Goal: Check status

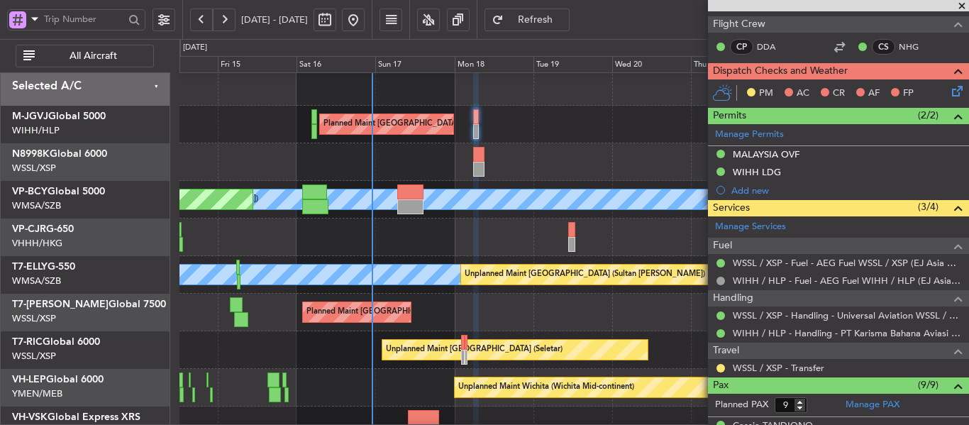
scroll to position [99, 0]
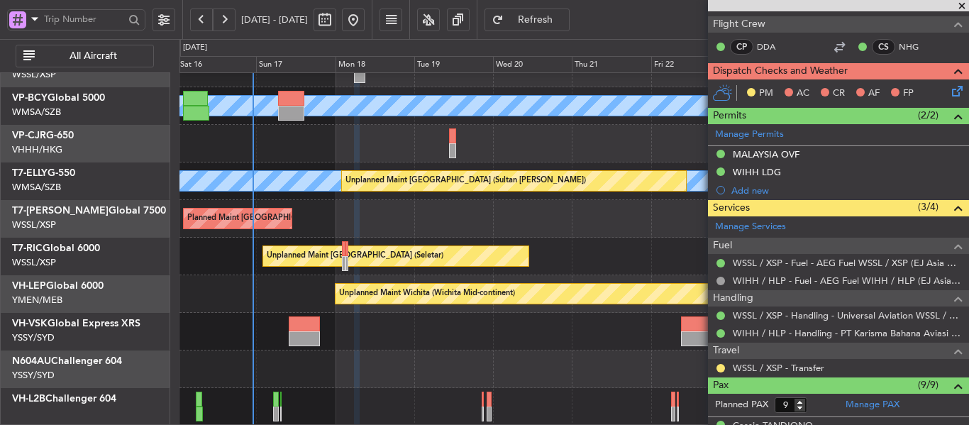
click at [417, 231] on div "MEL [GEOGRAPHIC_DATA] (Sultan [PERSON_NAME]) Planned Maint [GEOGRAPHIC_DATA] (S…" at bounding box center [573, 199] width 789 height 451
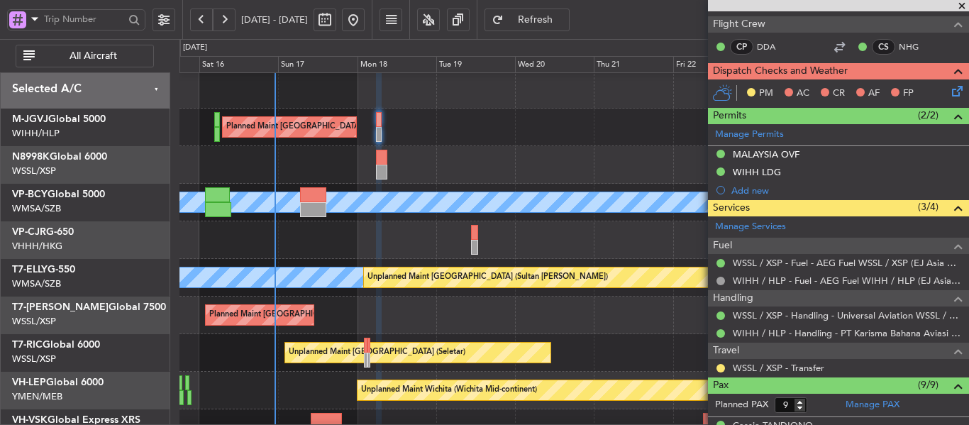
scroll to position [8, 0]
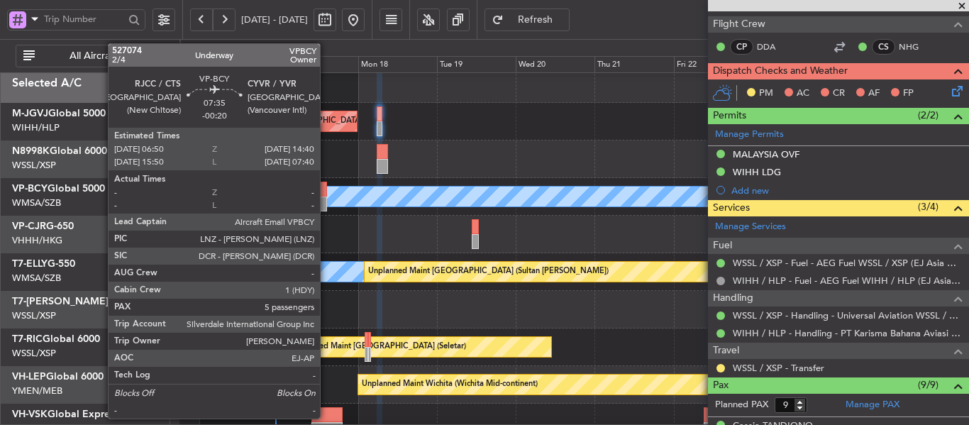
click at [321, 202] on div at bounding box center [314, 203] width 26 height 15
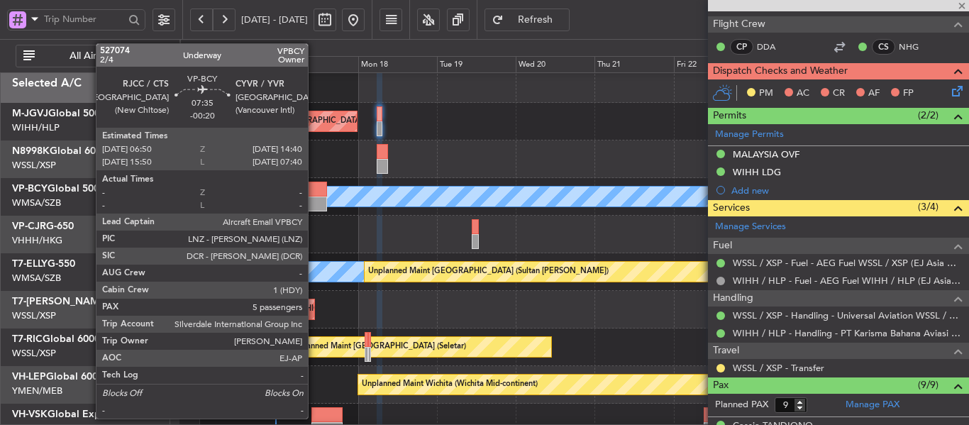
click at [314, 199] on div at bounding box center [314, 203] width 26 height 15
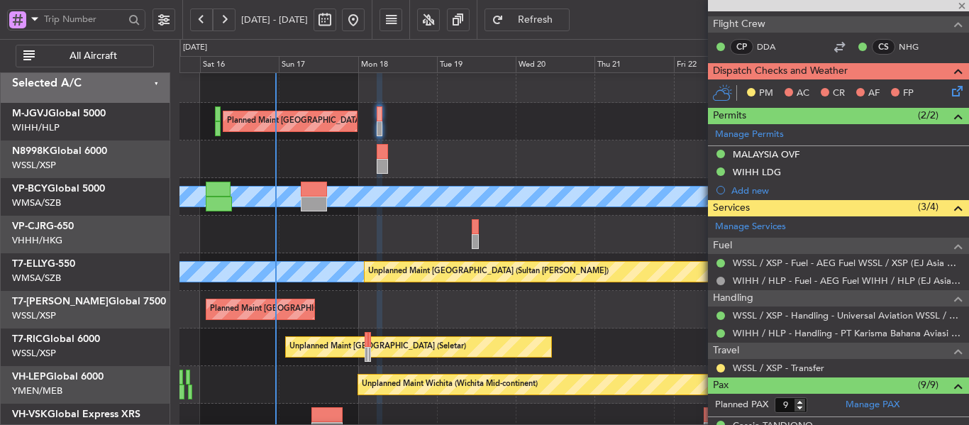
type input "-00:20"
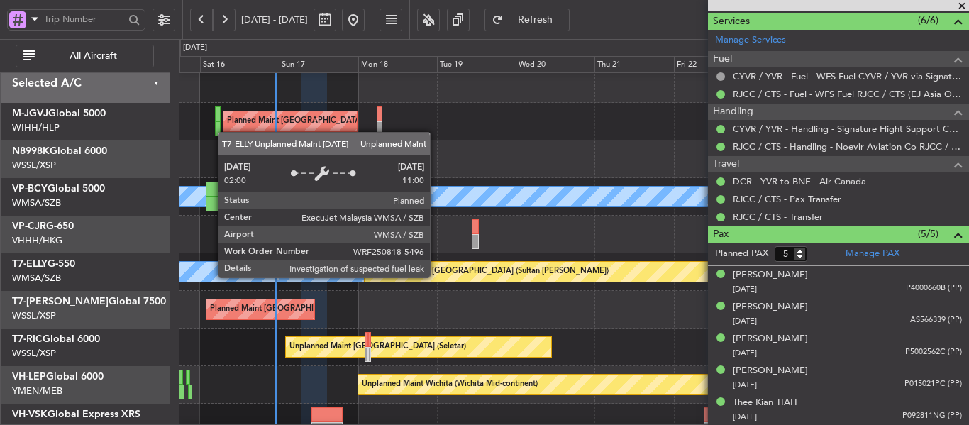
scroll to position [72, 0]
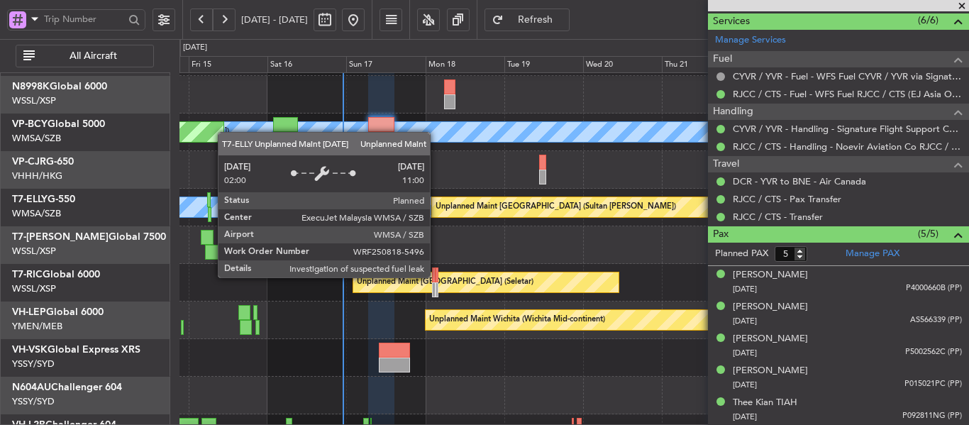
click at [492, 212] on div "Unplanned Maint [GEOGRAPHIC_DATA] (Sultan [PERSON_NAME])" at bounding box center [555, 206] width 240 height 21
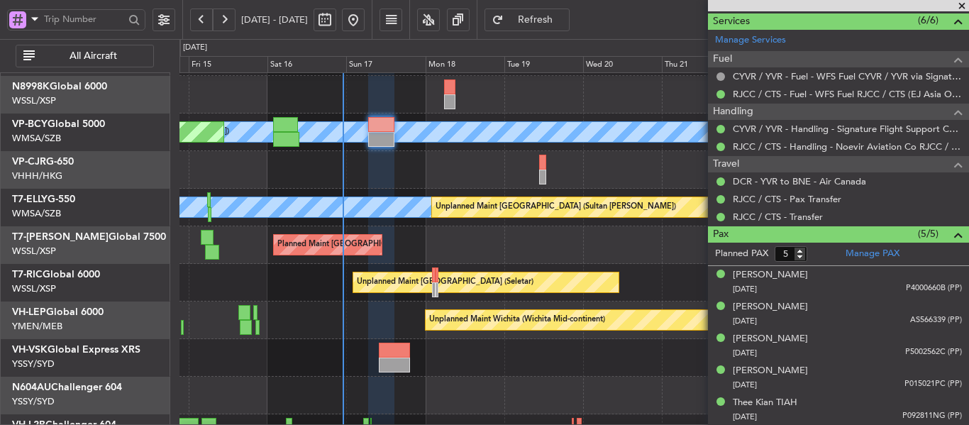
click at [965, 2] on span at bounding box center [962, 6] width 14 height 13
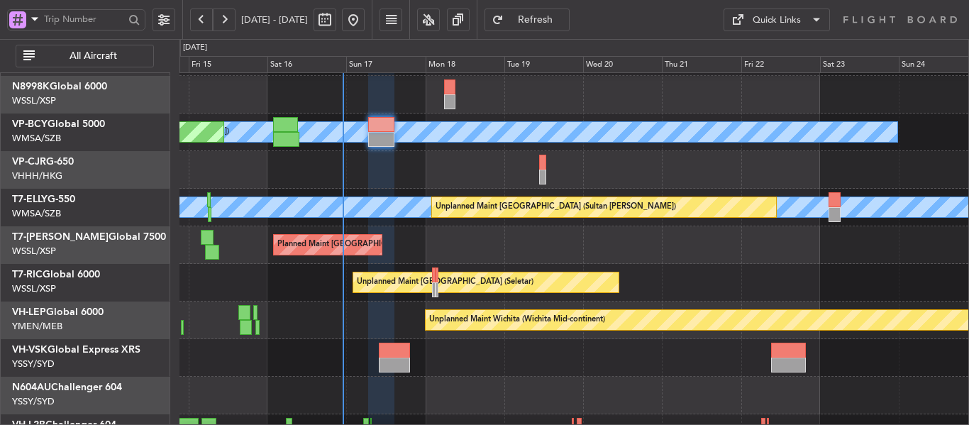
type input "0"
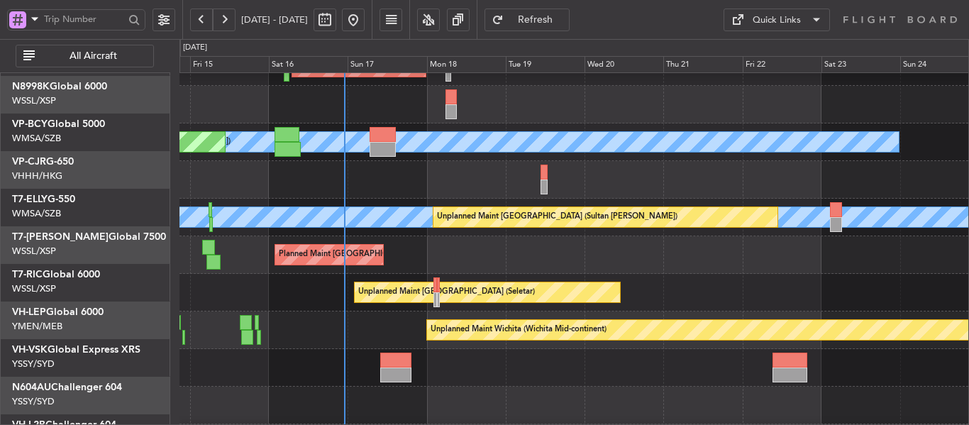
scroll to position [0, 0]
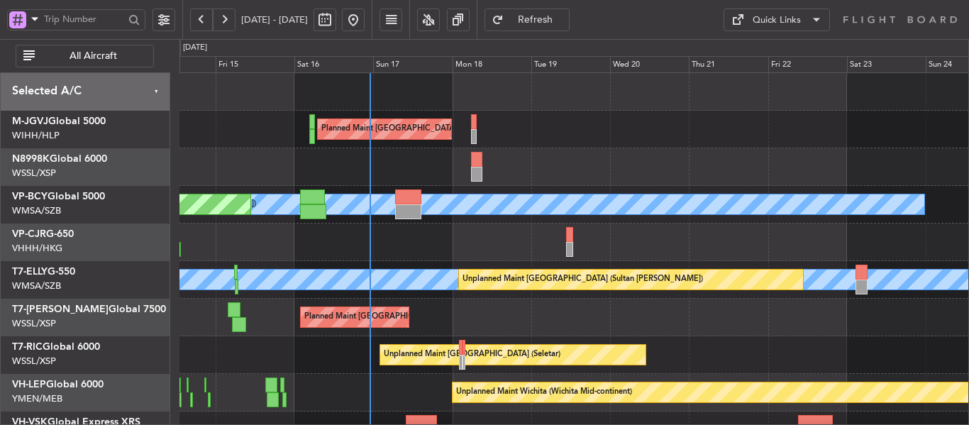
click at [579, 252] on div "Planned Maint [GEOGRAPHIC_DATA] ([GEOGRAPHIC_DATA] Intl) Planned Maint [GEOGRAP…" at bounding box center [573, 242] width 789 height 38
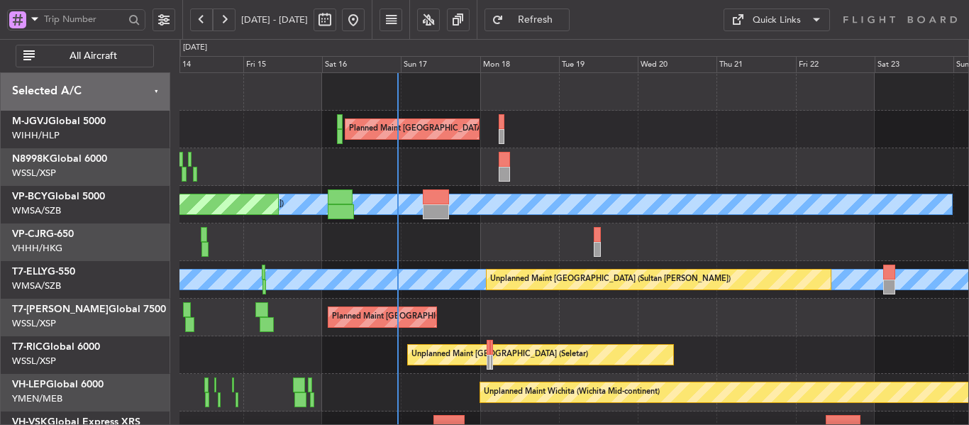
click at [518, 240] on div "Planned Maint [GEOGRAPHIC_DATA] ([GEOGRAPHIC_DATA] Intl) Planned Maint [GEOGRAP…" at bounding box center [573, 242] width 789 height 38
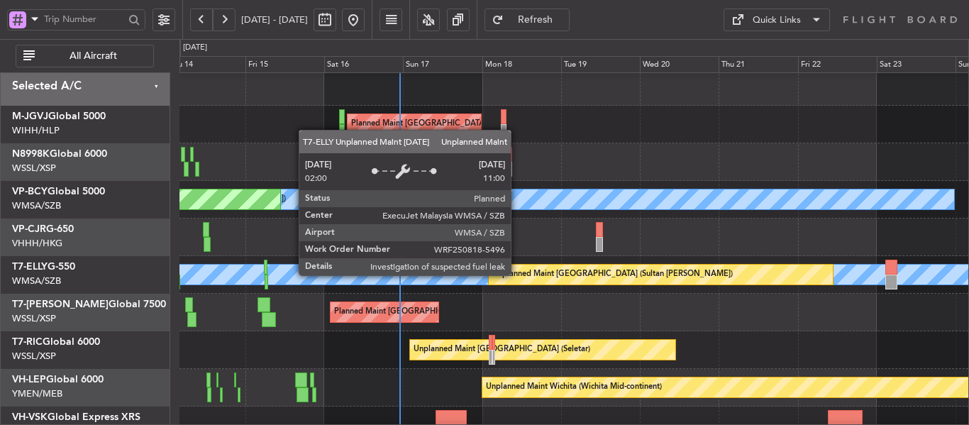
click at [519, 268] on div "Unplanned Maint [GEOGRAPHIC_DATA] (Sultan [PERSON_NAME])" at bounding box center [612, 274] width 240 height 21
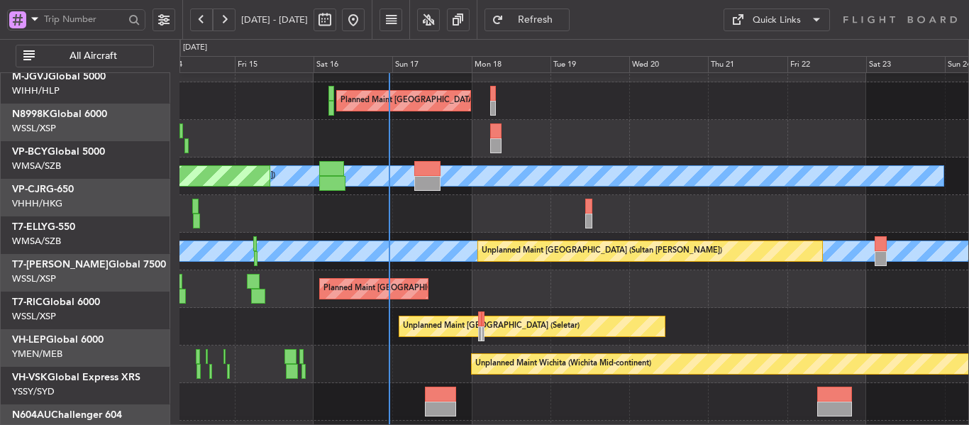
scroll to position [17, 0]
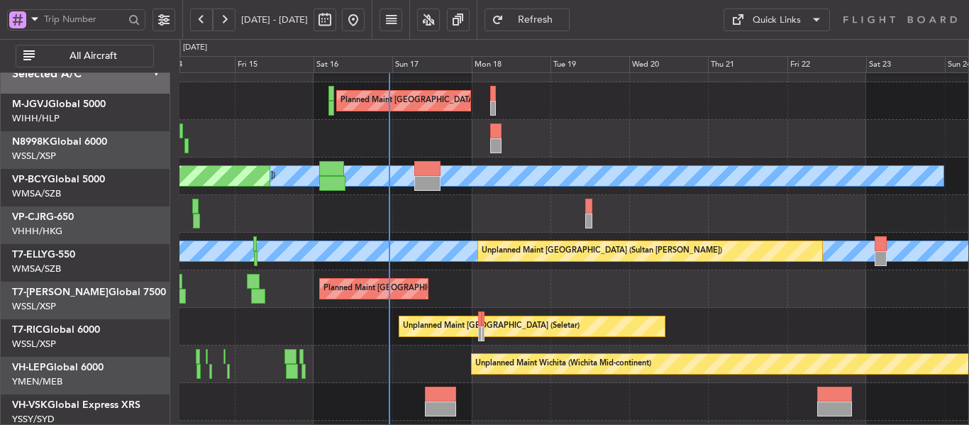
click at [511, 262] on div "Unplanned Maint [GEOGRAPHIC_DATA] (Sultan [PERSON_NAME])" at bounding box center [649, 250] width 345 height 21
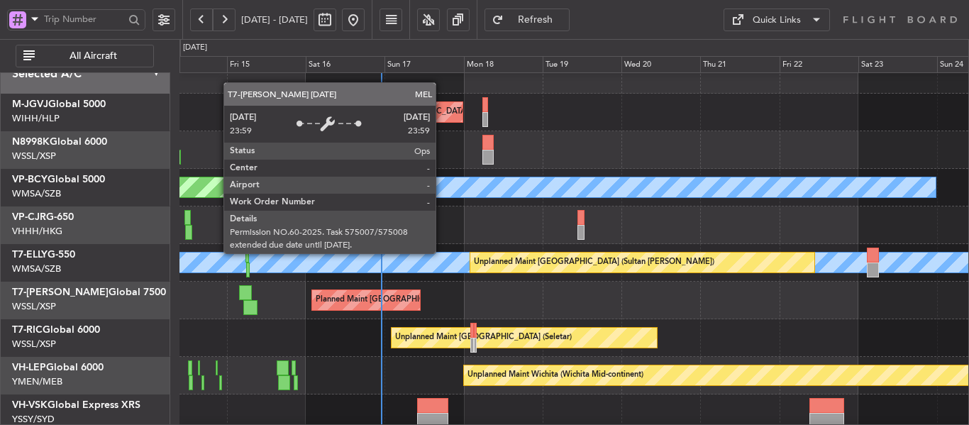
scroll to position [25, 0]
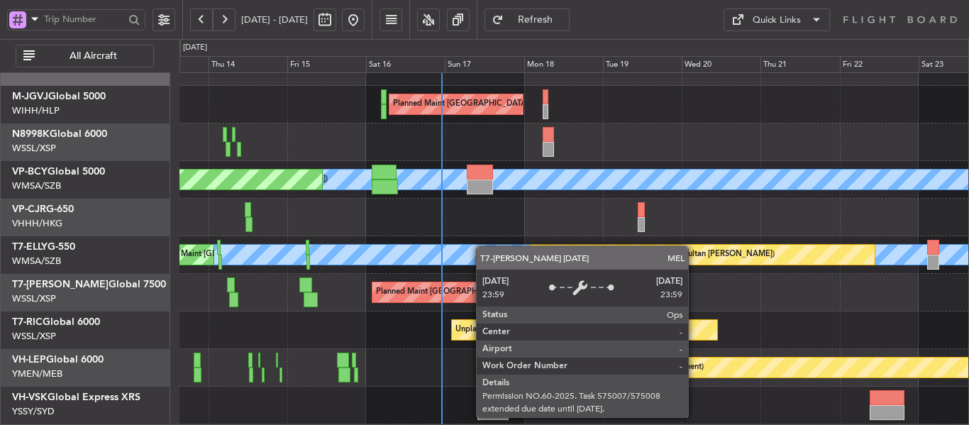
click at [502, 245] on div "MEL" at bounding box center [746, 255] width 2022 height 20
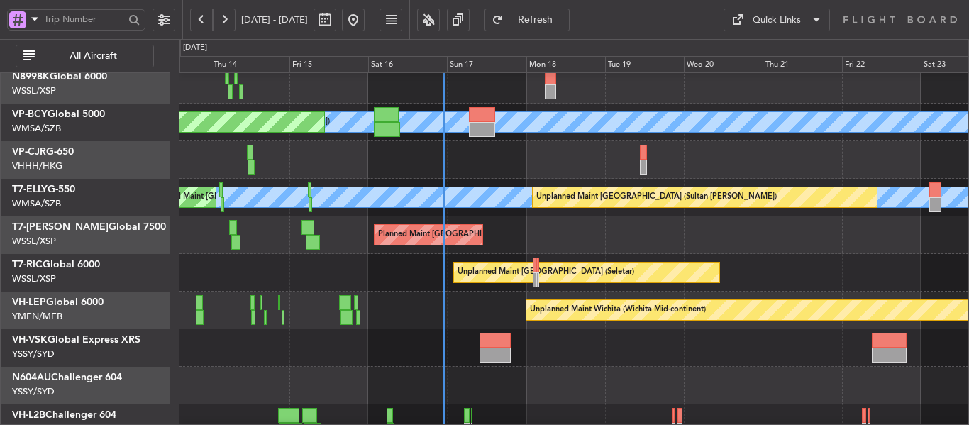
click at [507, 303] on div "Unplanned Maint Wichita (Wichita Mid-continent)" at bounding box center [573, 310] width 789 height 38
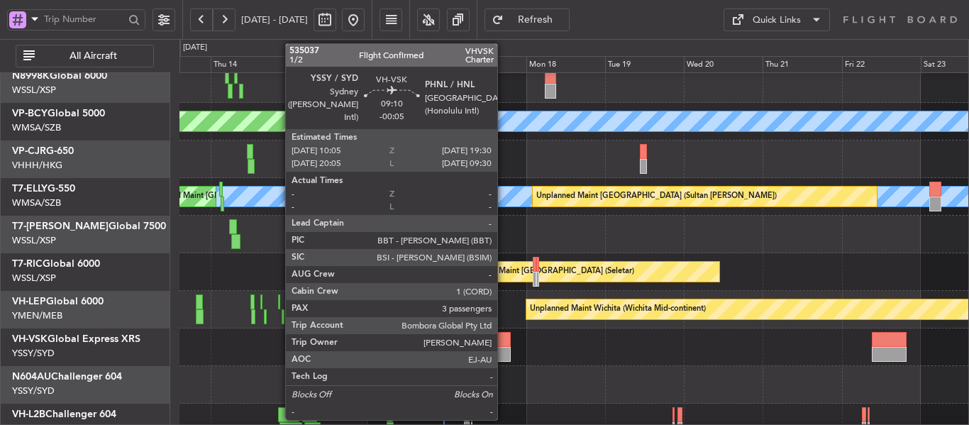
click at [504, 350] on div at bounding box center [494, 354] width 31 height 15
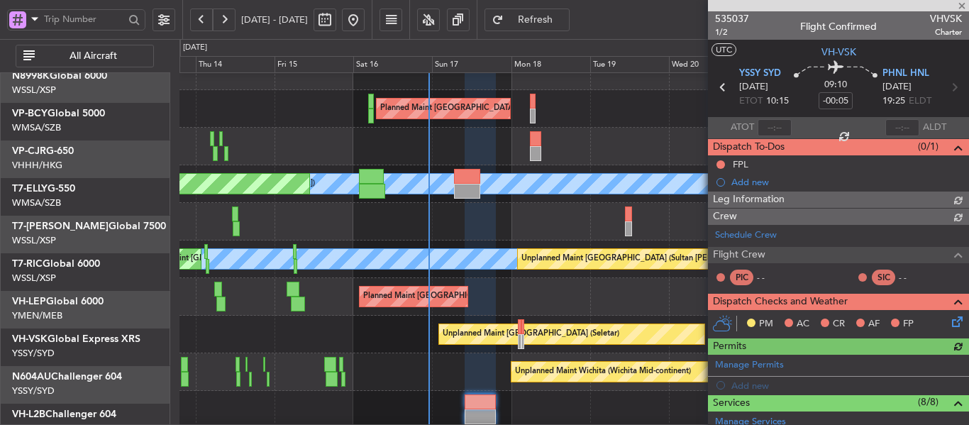
scroll to position [0, 0]
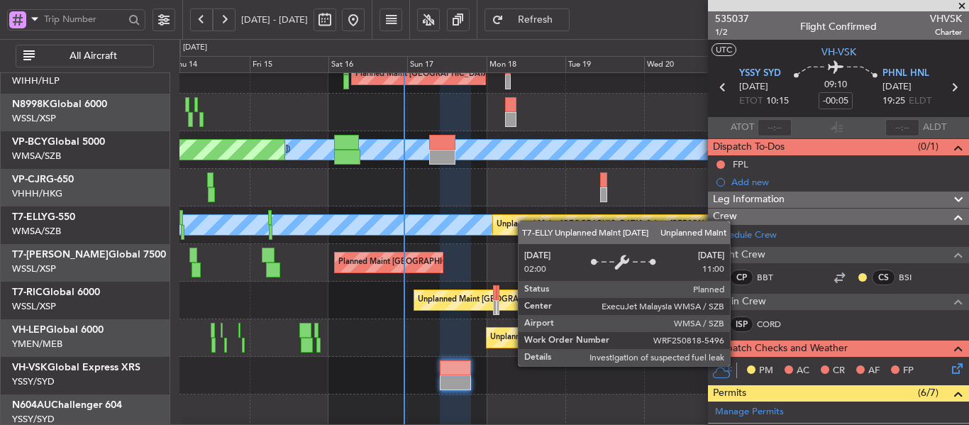
click at [524, 217] on div "Unplanned Maint [GEOGRAPHIC_DATA] (Sultan [PERSON_NAME])" at bounding box center [616, 224] width 240 height 21
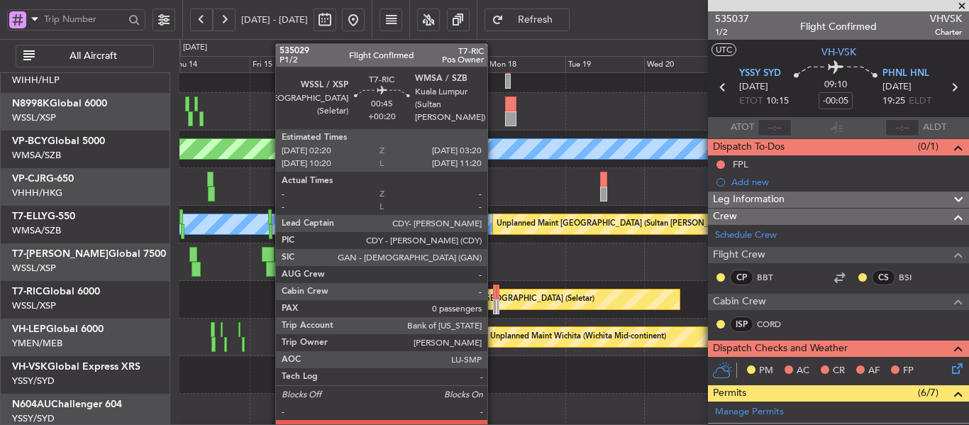
click at [494, 305] on div at bounding box center [495, 306] width 4 height 15
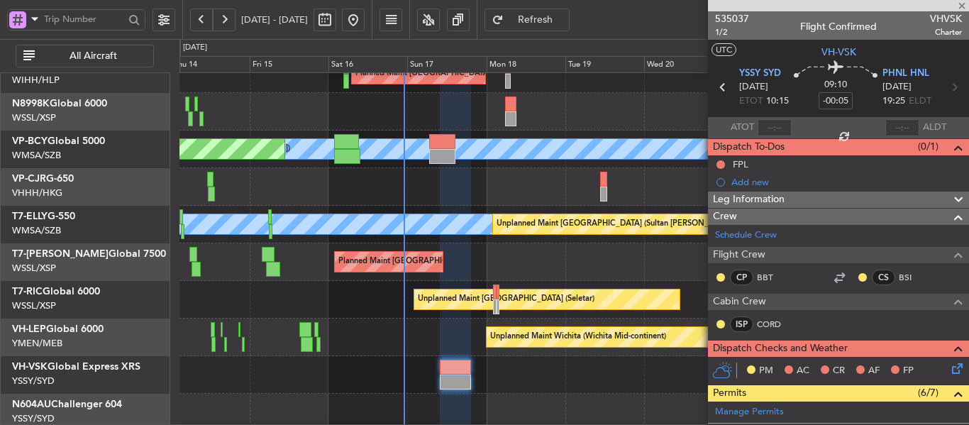
type input "+00:20"
type input "0"
